Goal: Book appointment/travel/reservation

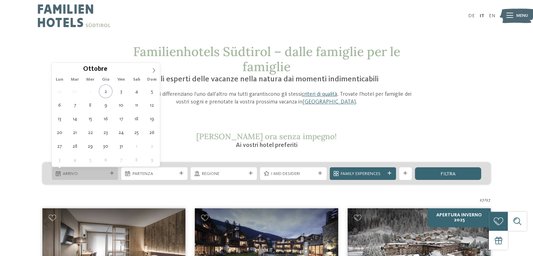
click at [105, 172] on span "Arrivo" at bounding box center [85, 174] width 44 height 6
click at [152, 69] on icon at bounding box center [153, 70] width 5 height 5
click at [152, 71] on icon at bounding box center [153, 70] width 5 height 5
type div "[DATE]"
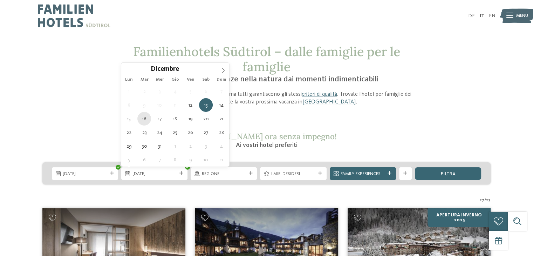
type div "[DATE]"
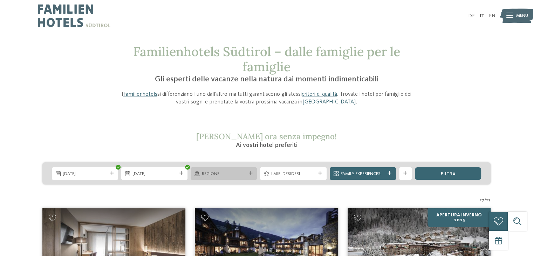
click at [229, 176] on span "Regione" at bounding box center [224, 174] width 44 height 6
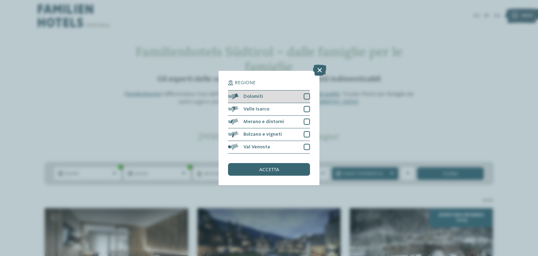
click at [275, 98] on div "Dolomiti" at bounding box center [269, 96] width 82 height 13
click at [280, 171] on div "accetta" at bounding box center [269, 169] width 82 height 13
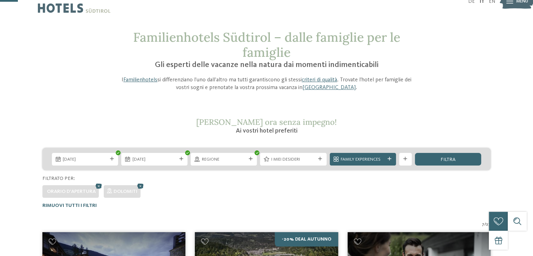
scroll to position [13, 0]
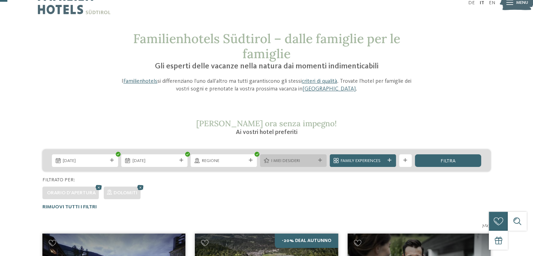
click at [286, 160] on span "I miei desideri" at bounding box center [293, 161] width 44 height 6
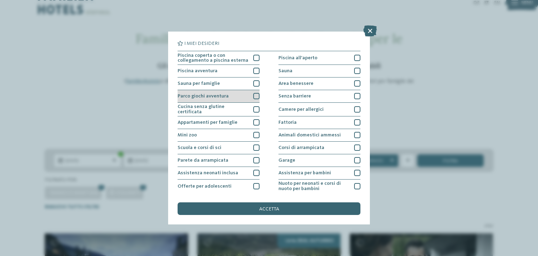
click at [256, 96] on div at bounding box center [256, 96] width 6 height 6
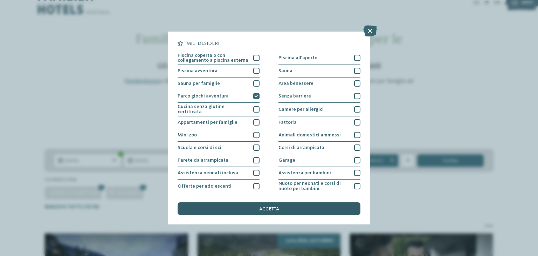
click at [265, 207] on span "accetta" at bounding box center [269, 208] width 20 height 5
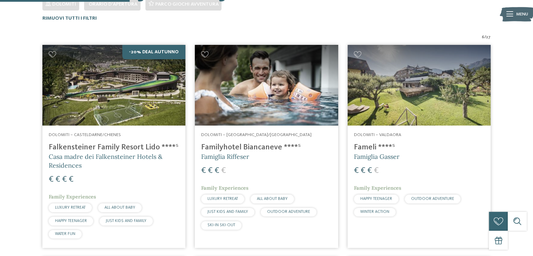
scroll to position [203, 0]
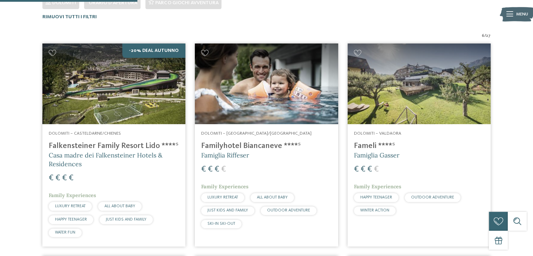
click at [370, 145] on h4 "Fameli ****ˢ" at bounding box center [419, 145] width 130 height 9
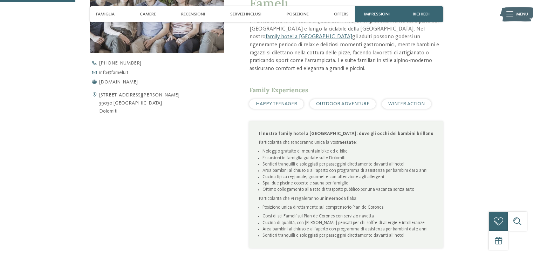
scroll to position [306, 0]
